Goal: Task Accomplishment & Management: Use online tool/utility

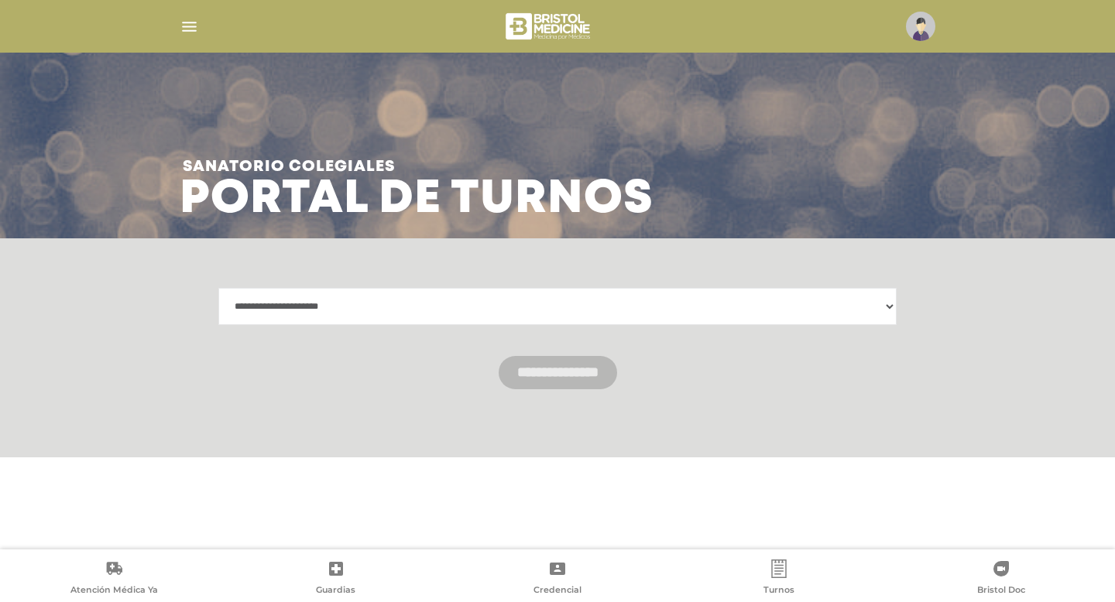
click at [889, 305] on select "**********" at bounding box center [557, 306] width 678 height 37
select select "**********"
click at [540, 381] on input "**********" at bounding box center [558, 372] width 118 height 33
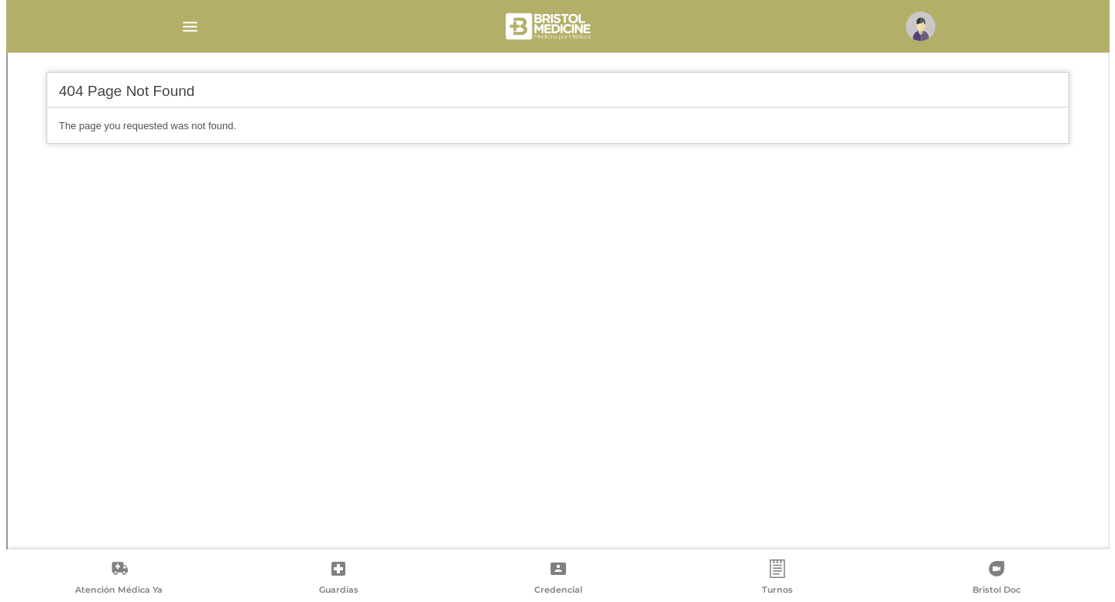
scroll to position [419, 0]
click at [185, 30] on img "button" at bounding box center [183, 26] width 19 height 19
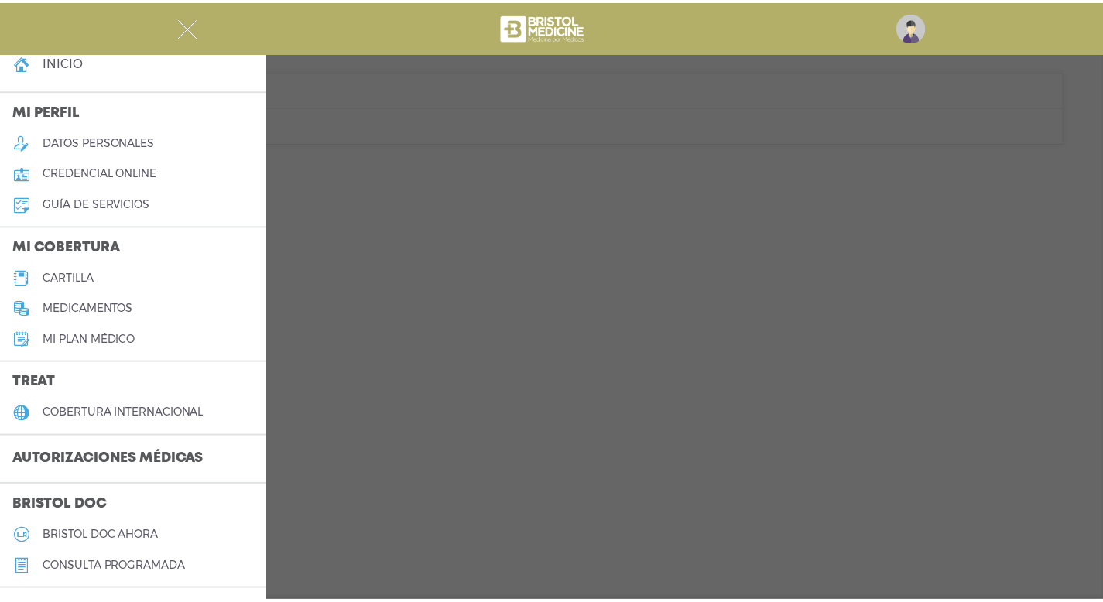
scroll to position [0, 0]
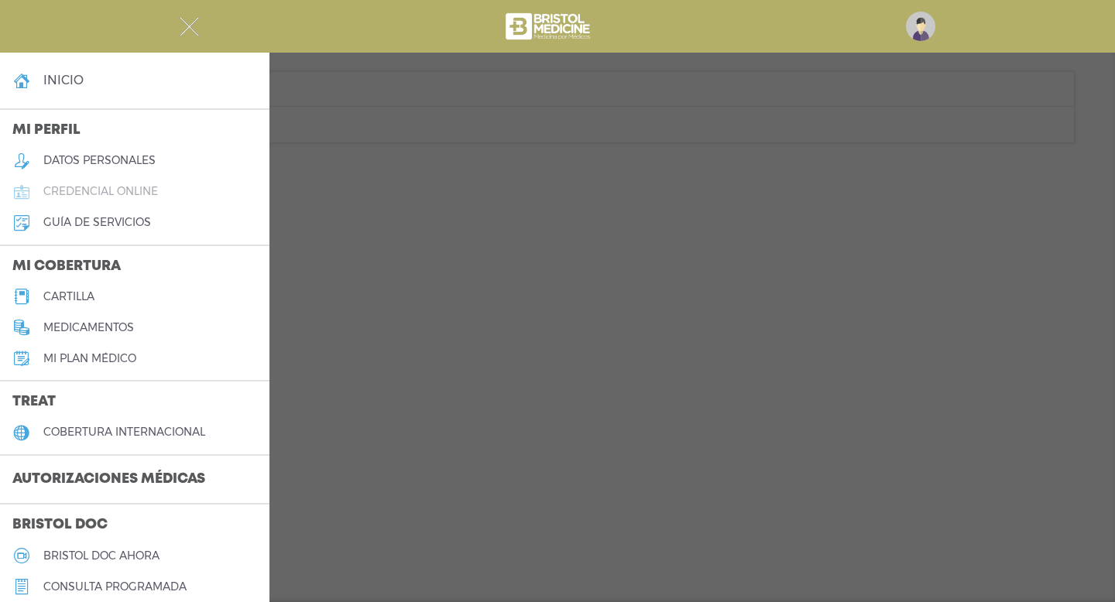
click at [149, 194] on h5 "credencial online" at bounding box center [100, 191] width 115 height 13
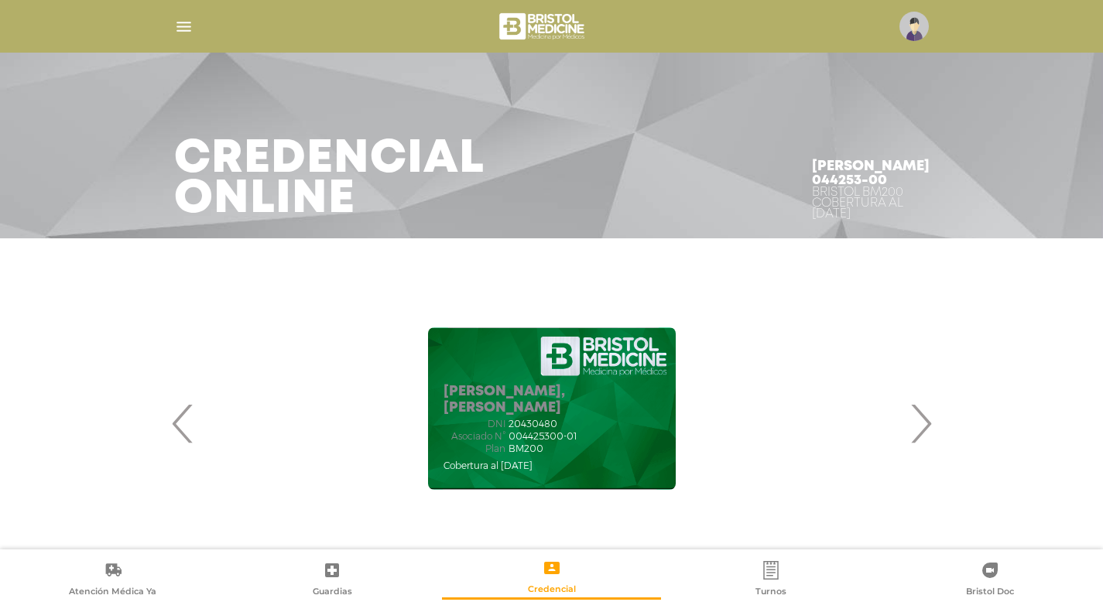
click at [550, 423] on span "20430480" at bounding box center [533, 424] width 49 height 11
click at [924, 425] on span "›" at bounding box center [921, 424] width 30 height 84
click at [624, 401] on div "[PERSON_NAME], [PERSON_NAME] DNI 21645670 Asociado N° 004425301-01 Plan BM200" at bounding box center [552, 408] width 248 height 163
click at [550, 570] on icon at bounding box center [552, 568] width 19 height 19
click at [581, 420] on div "DNI 20430480" at bounding box center [552, 424] width 217 height 11
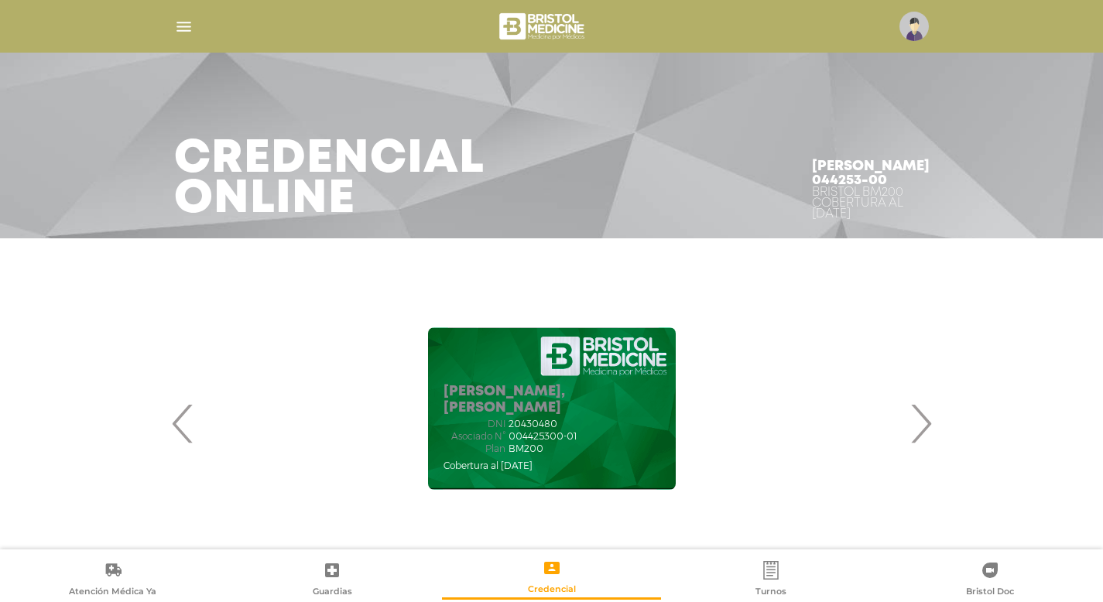
click at [553, 368] on div "JUAN CARLOS, AQUINO DNI 20430480 Asociado N° 004425300-01 Plan BM200" at bounding box center [552, 408] width 248 height 163
click at [863, 159] on h4 "Juan Carlos Aquino 044253-00" at bounding box center [871, 173] width 118 height 28
click at [921, 428] on span "›" at bounding box center [921, 424] width 30 height 84
click at [595, 402] on h5 "SILVIA MONICA, PRADO" at bounding box center [552, 400] width 217 height 33
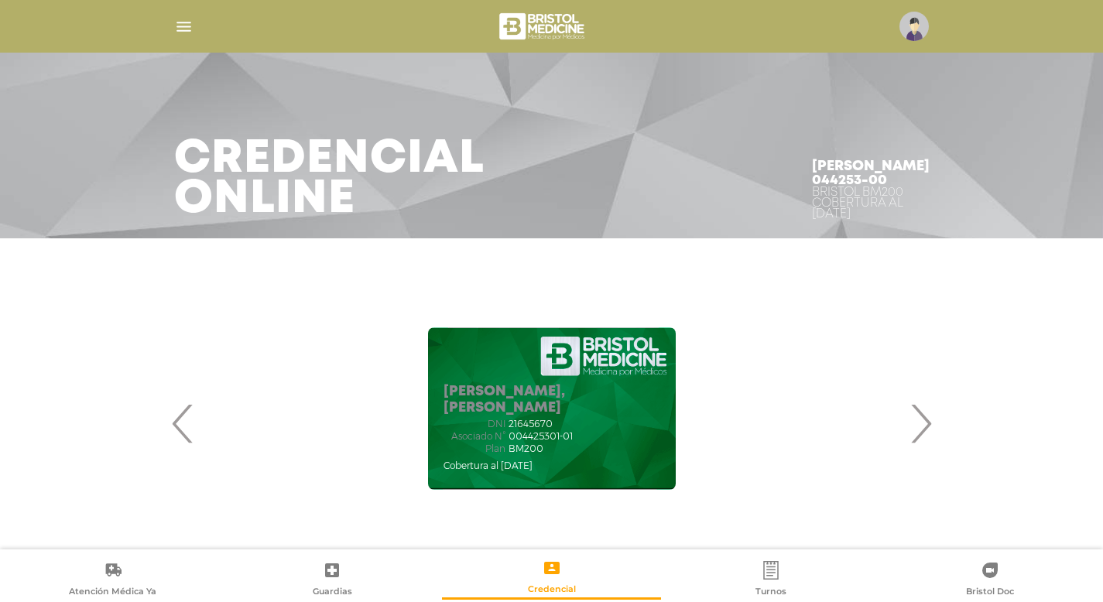
click at [180, 427] on span "‹" at bounding box center [183, 424] width 30 height 84
click at [509, 412] on h5 "JUAN CARLOS, AQUINO" at bounding box center [552, 400] width 217 height 33
click at [551, 573] on icon at bounding box center [551, 568] width 15 height 12
click at [184, 29] on img "button" at bounding box center [183, 26] width 19 height 19
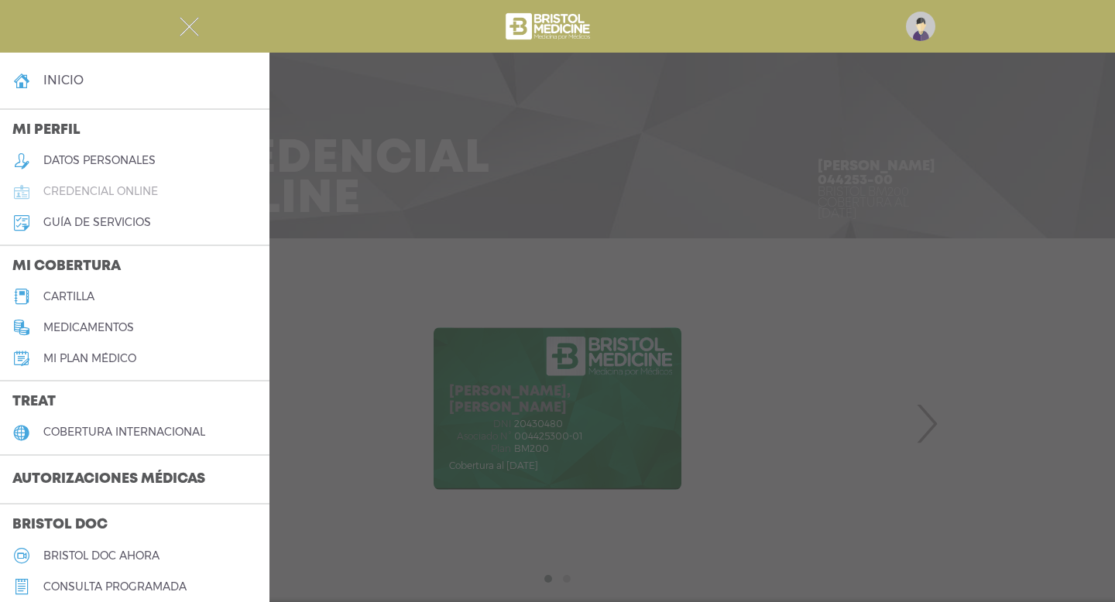
click at [132, 187] on h5 "credencial online" at bounding box center [100, 191] width 115 height 13
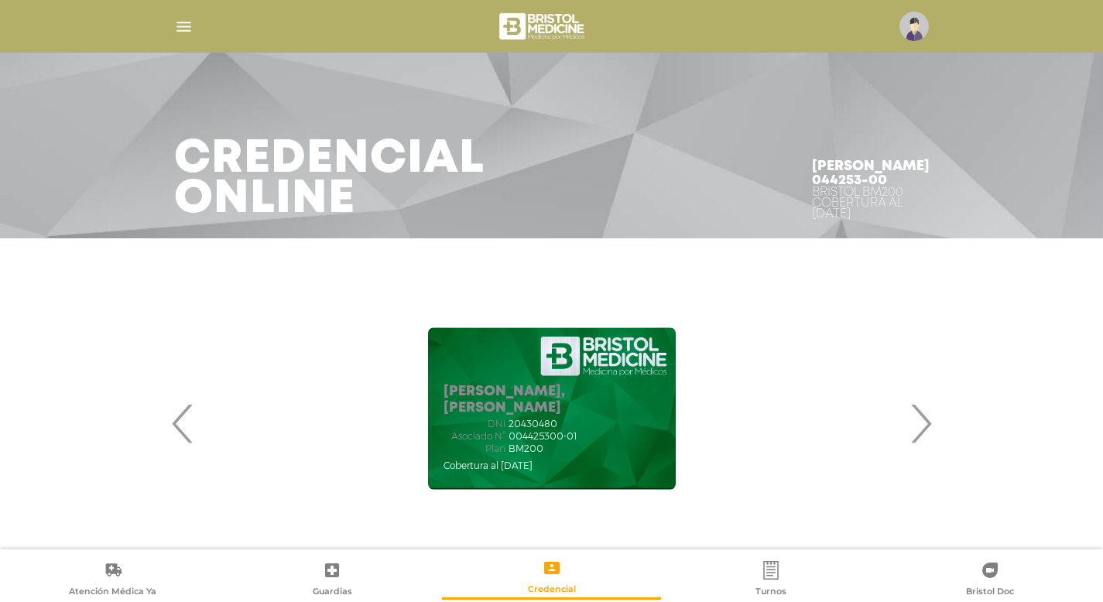
click at [911, 27] on img at bounding box center [914, 26] width 29 height 29
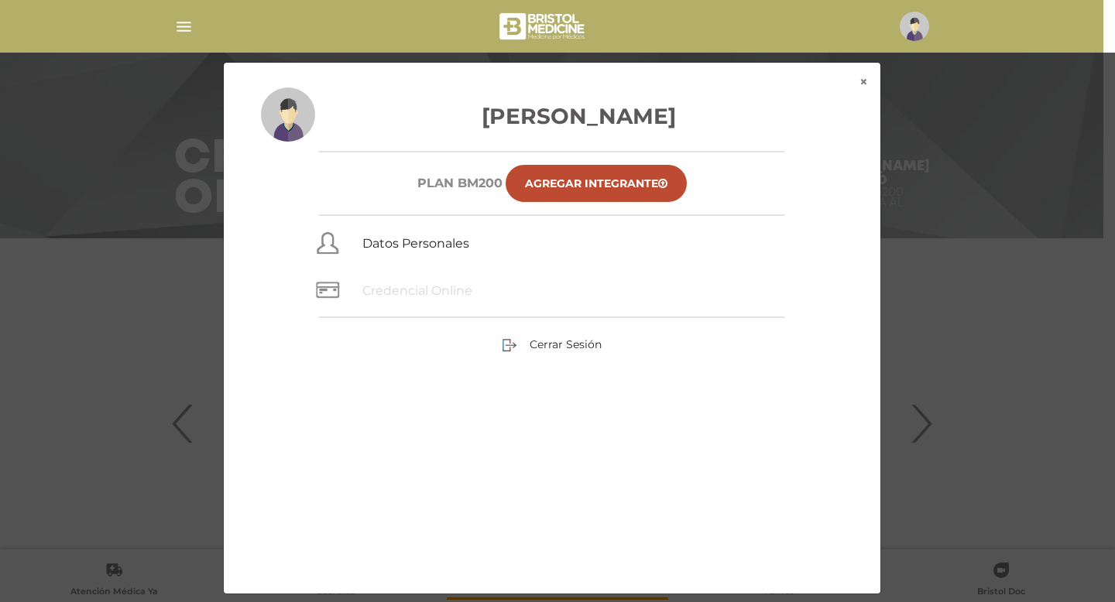
click at [422, 286] on link "Credencial Online" at bounding box center [417, 290] width 110 height 15
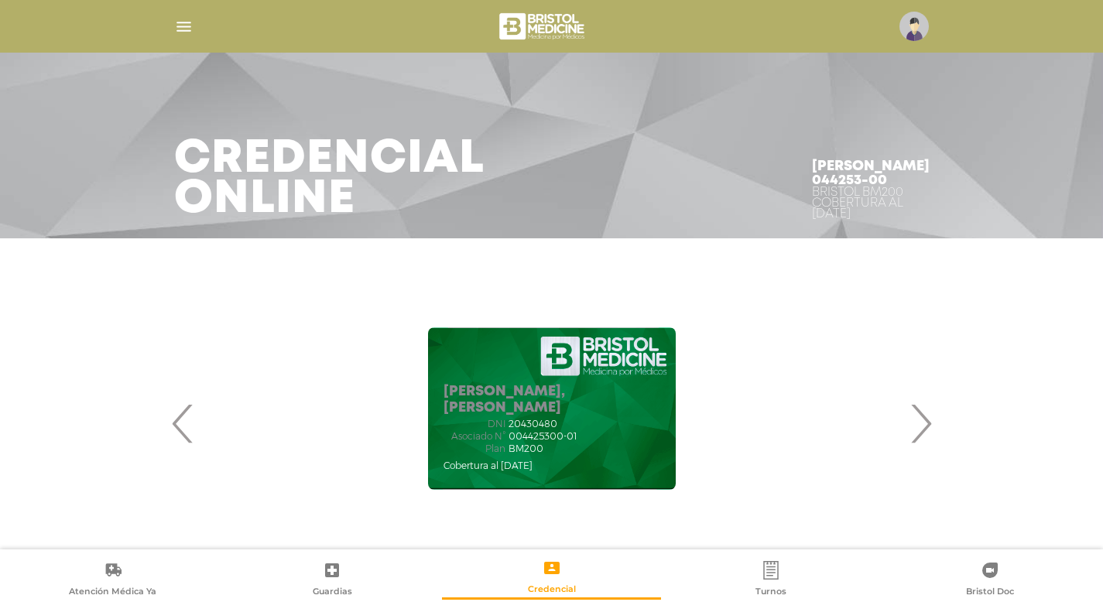
click at [556, 453] on div "Plan BM200" at bounding box center [552, 449] width 217 height 11
click at [182, 33] on img "button" at bounding box center [183, 26] width 19 height 19
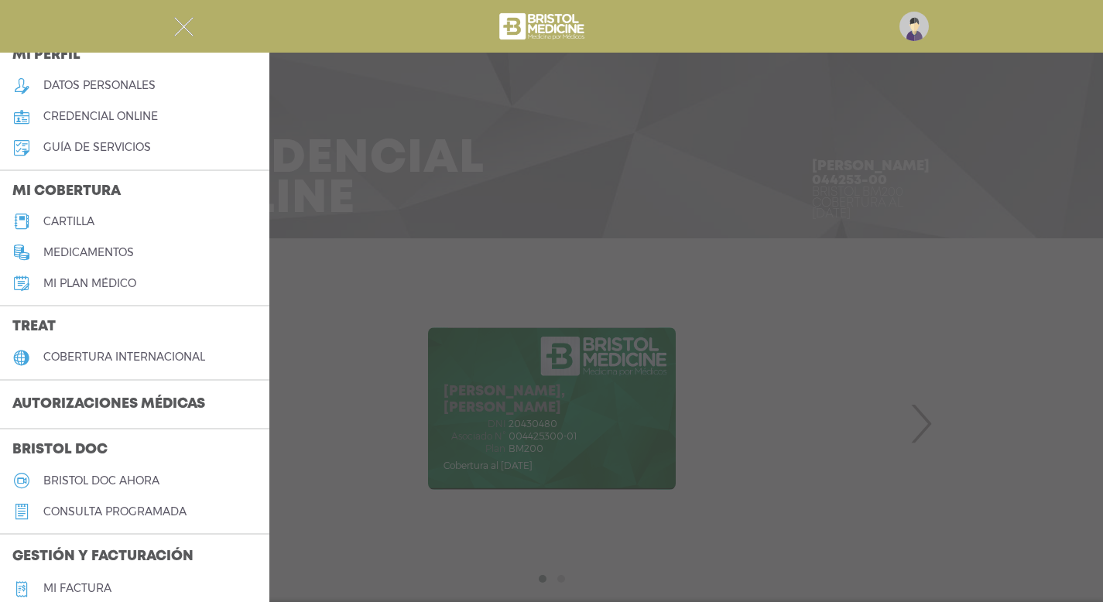
scroll to position [78, 0]
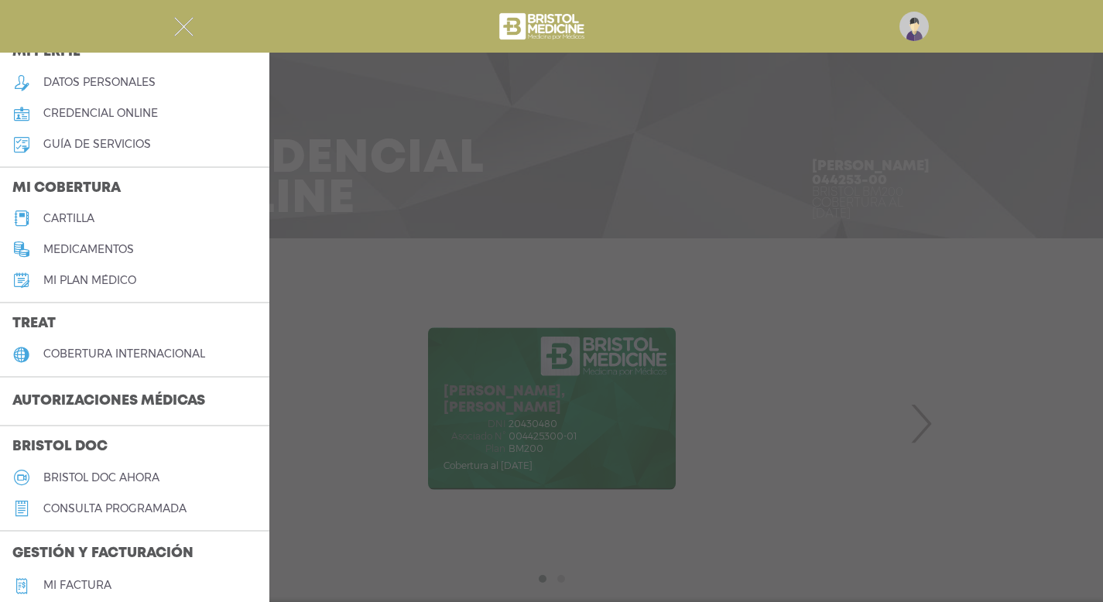
click at [149, 402] on h3 "Autorizaciones médicas" at bounding box center [109, 401] width 218 height 29
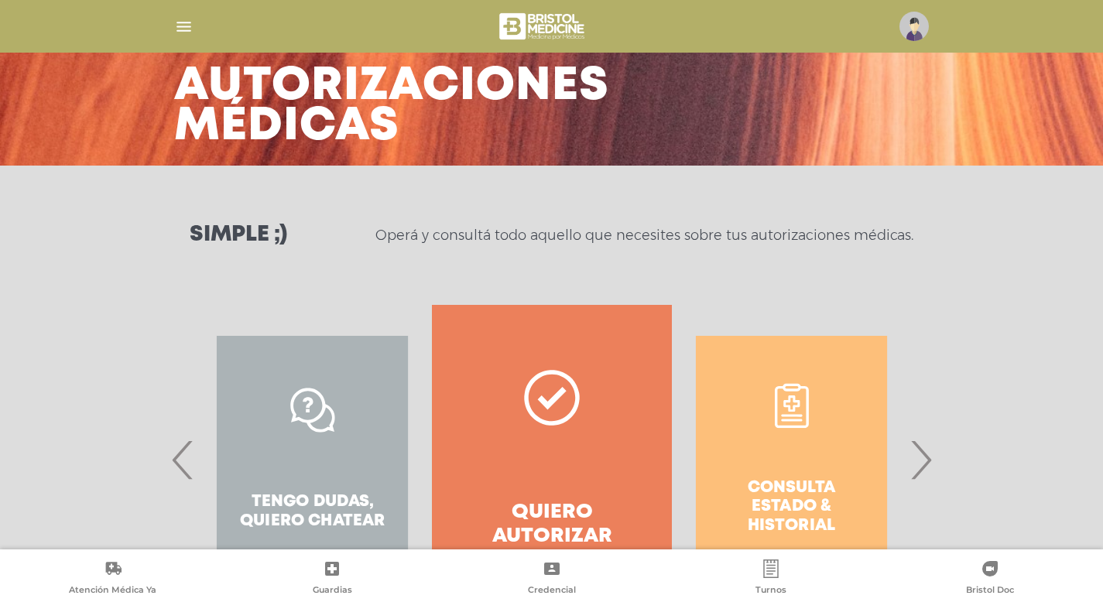
scroll to position [175, 0]
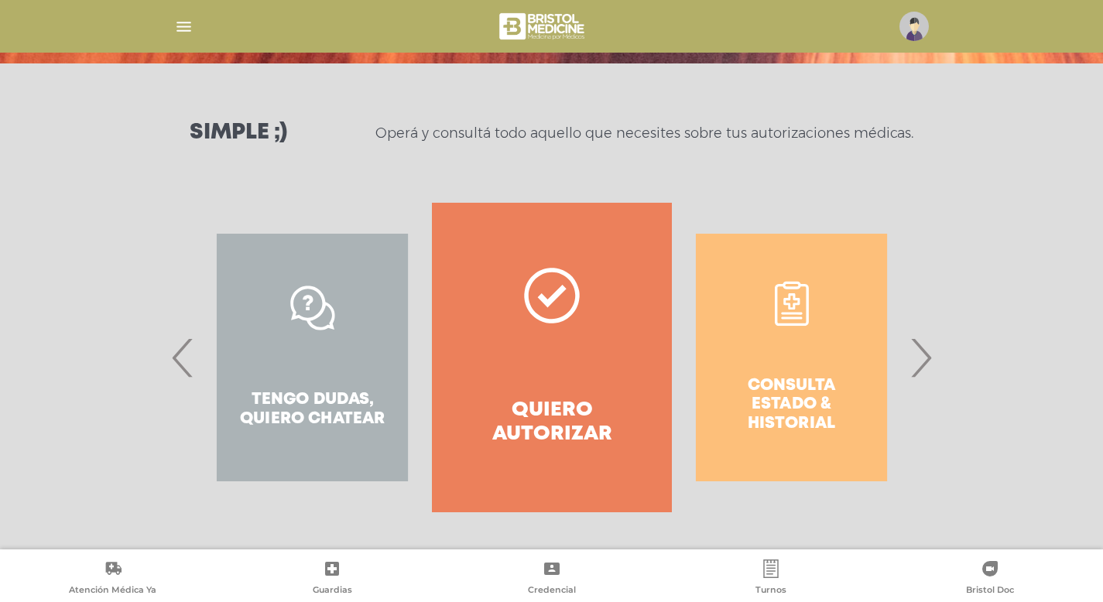
click at [842, 361] on div "Consulta estado & historial" at bounding box center [791, 358] width 239 height 310
click at [914, 358] on span "›" at bounding box center [921, 358] width 30 height 84
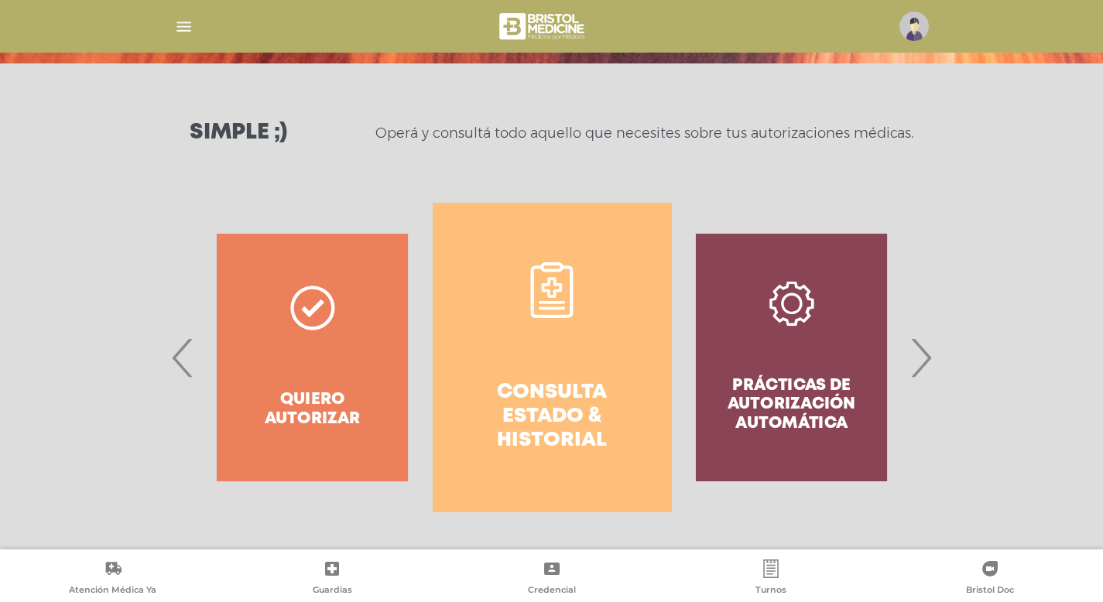
click at [520, 420] on h4 "Consulta estado & historial" at bounding box center [552, 417] width 183 height 73
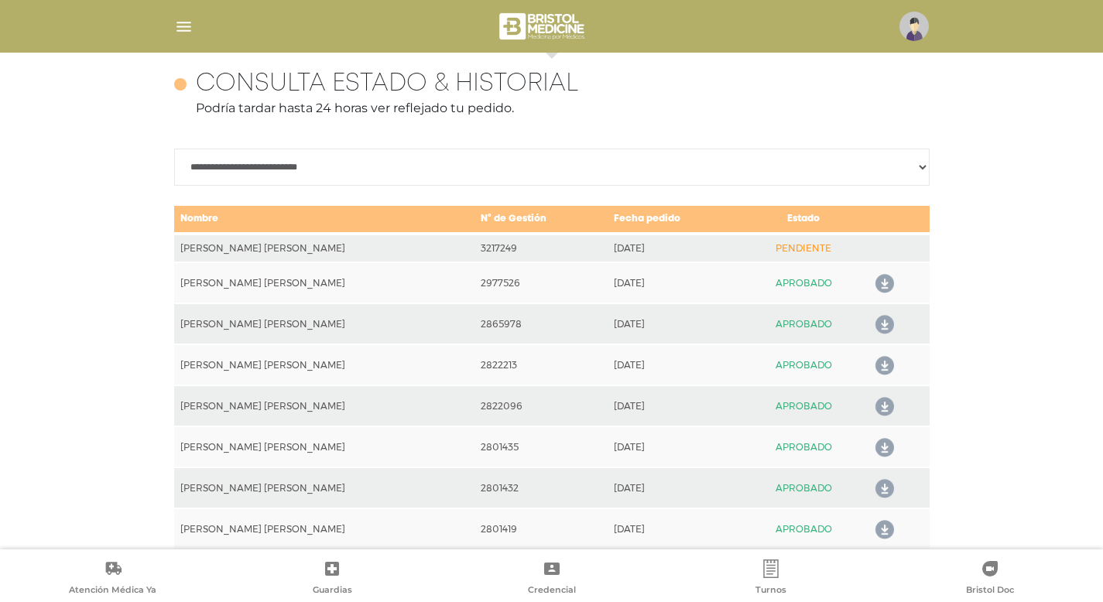
scroll to position [687, 0]
